Goal: Find specific page/section: Find specific page/section

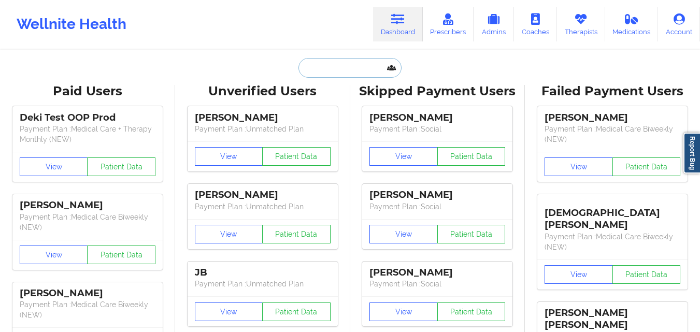
click at [319, 69] on input "text" at bounding box center [350, 68] width 103 height 20
paste input "[PHONE_NUMBER]"
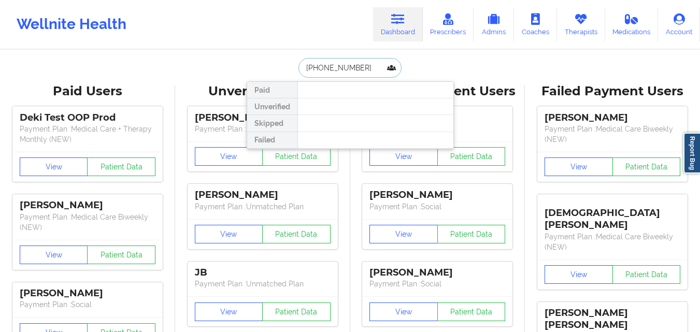
click at [302, 69] on input "[PHONE_NUMBER]" at bounding box center [350, 68] width 103 height 20
type input "[PHONE_NUMBER]"
click at [359, 69] on input "[PHONE_NUMBER]" at bounding box center [350, 68] width 103 height 20
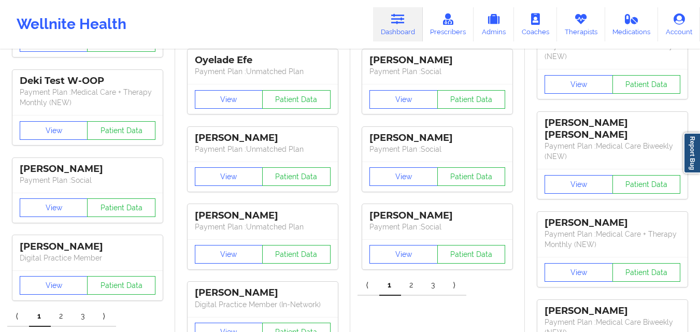
scroll to position [64, 0]
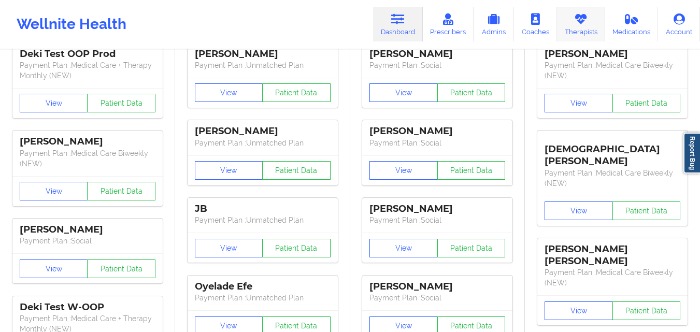
click at [571, 33] on link "Therapists" at bounding box center [581, 24] width 48 height 34
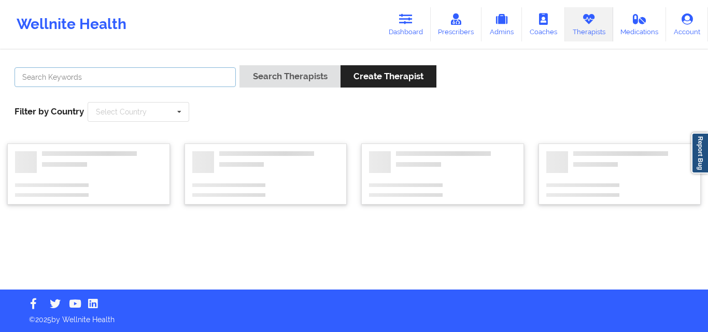
click at [128, 81] on input "text" at bounding box center [125, 77] width 221 height 20
paste input "[PERSON_NAME]"
type input "[PERSON_NAME]"
click at [240, 65] on button "Search Therapists" at bounding box center [290, 76] width 101 height 22
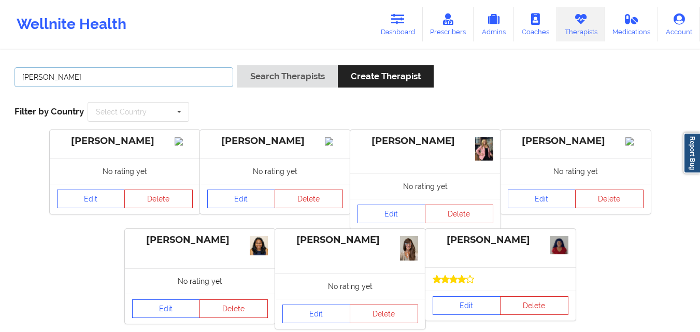
scroll to position [67, 0]
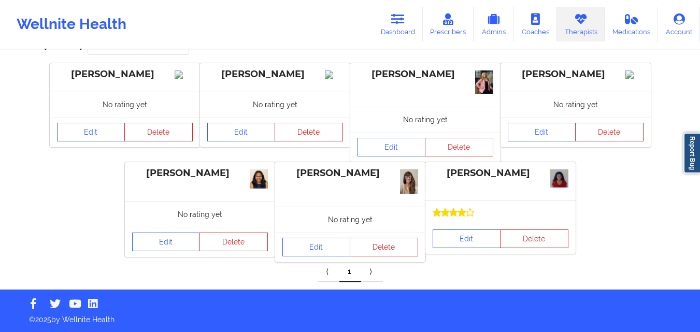
drag, startPoint x: 528, startPoint y: 171, endPoint x: 447, endPoint y: 170, distance: 81.4
click at [447, 170] on div "[PERSON_NAME]" at bounding box center [501, 173] width 136 height 12
copy div "[PERSON_NAME]"
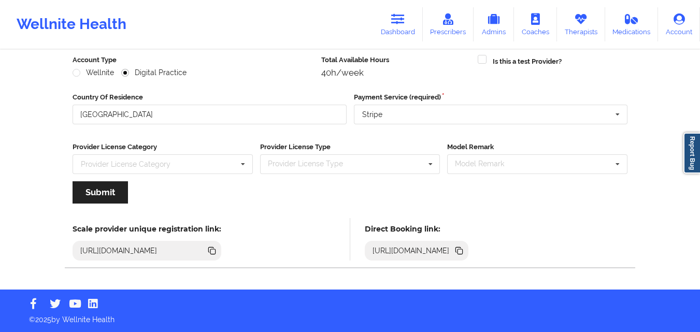
scroll to position [133, 0]
